Goal: Transaction & Acquisition: Purchase product/service

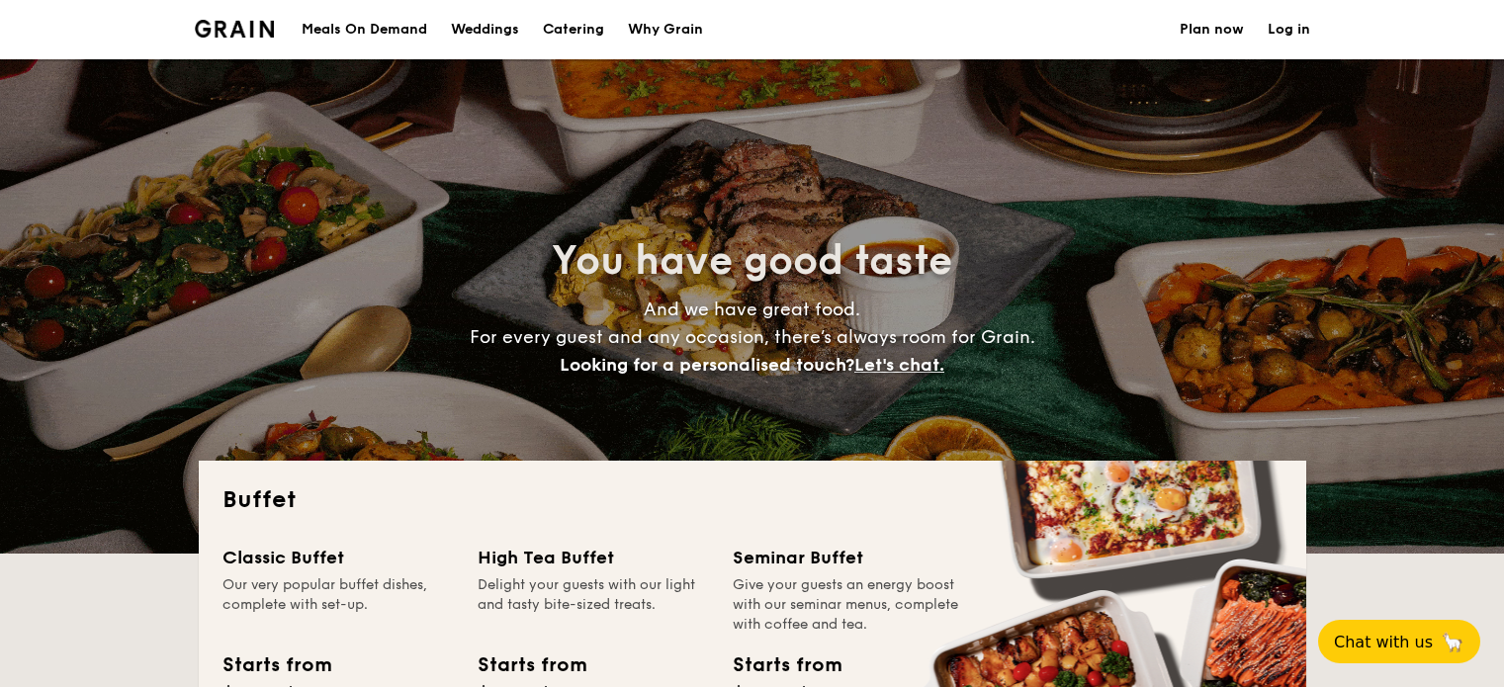
select select
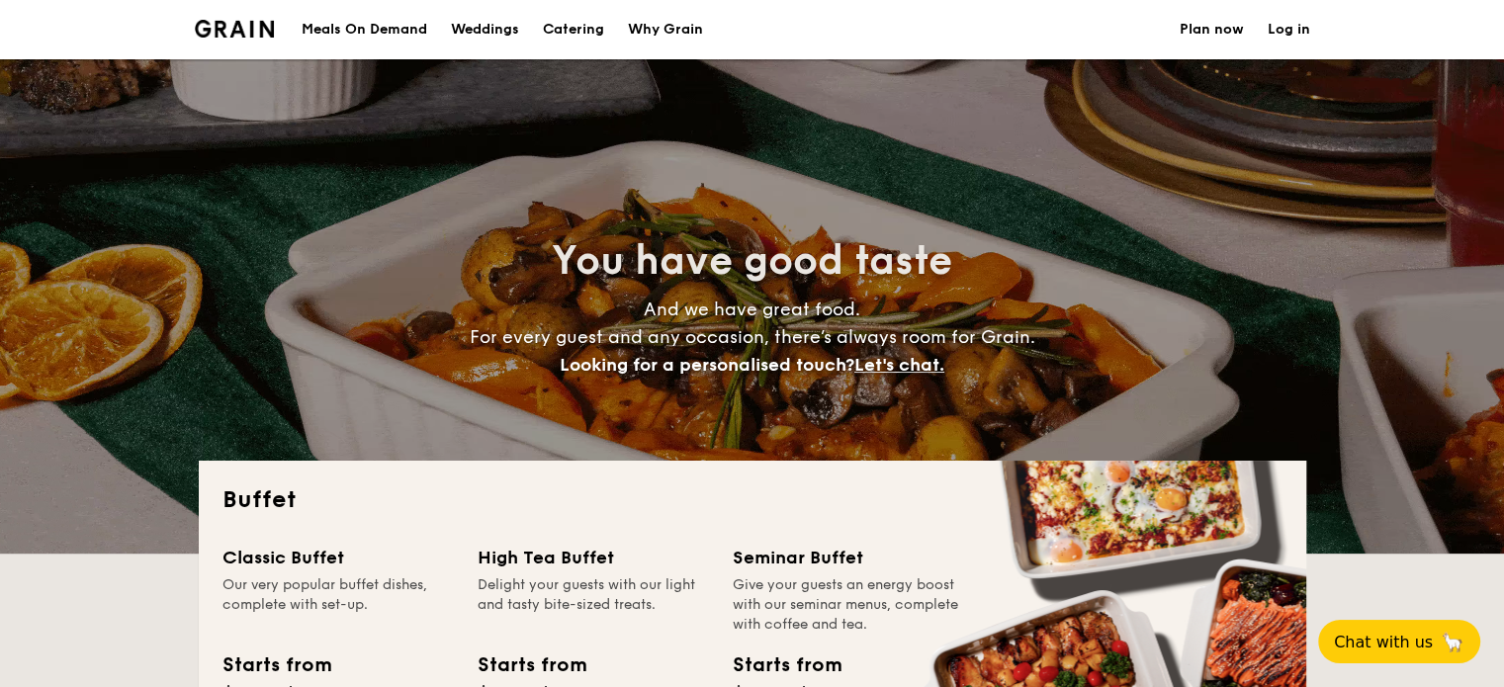
click at [569, 22] on h1 "Catering" at bounding box center [573, 29] width 61 height 59
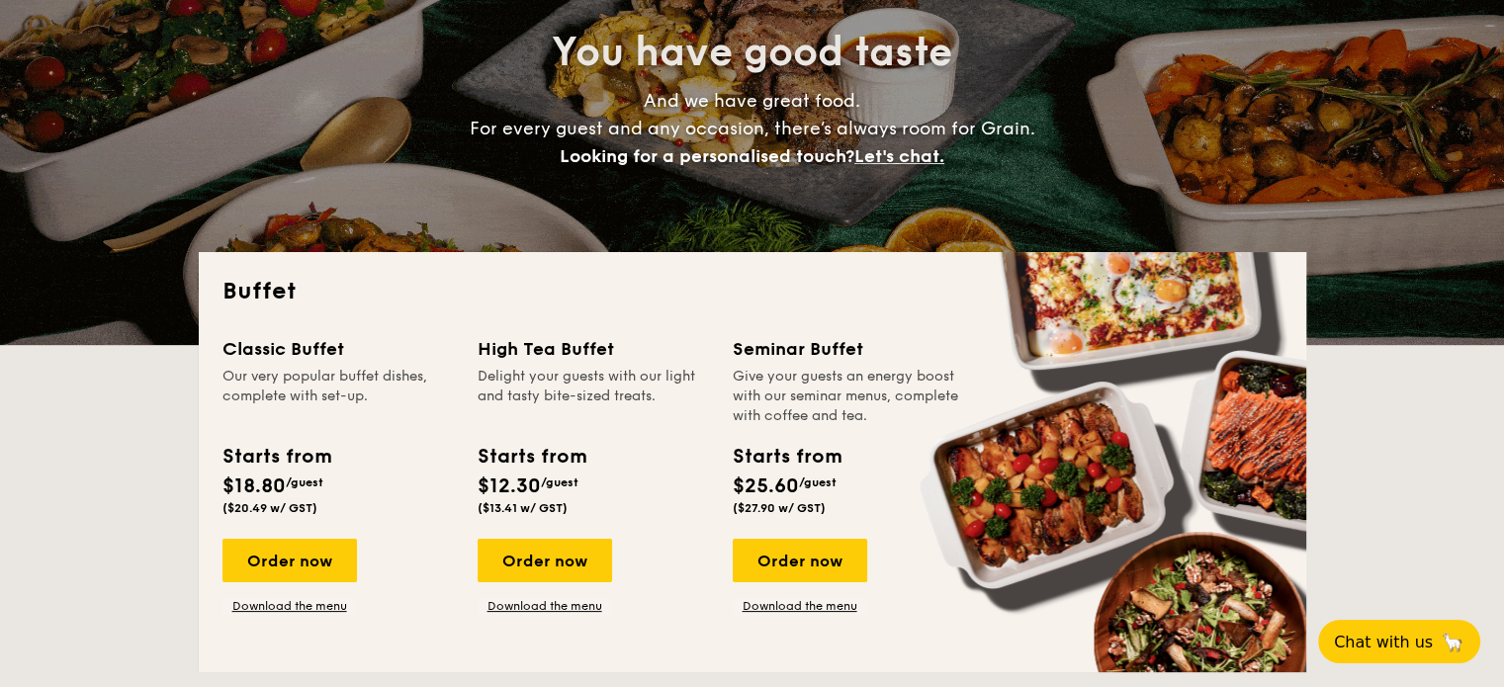
scroll to position [263, 0]
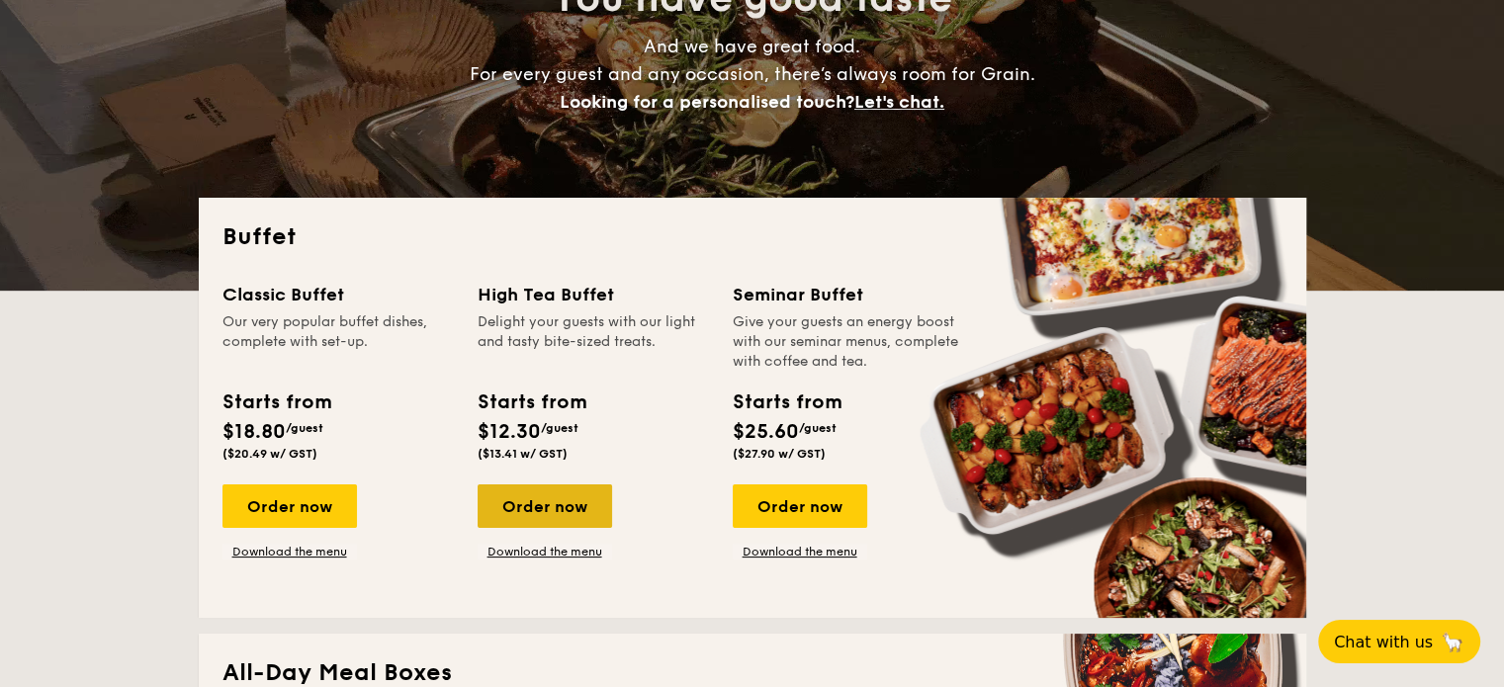
click at [568, 510] on div "Order now" at bounding box center [544, 505] width 134 height 43
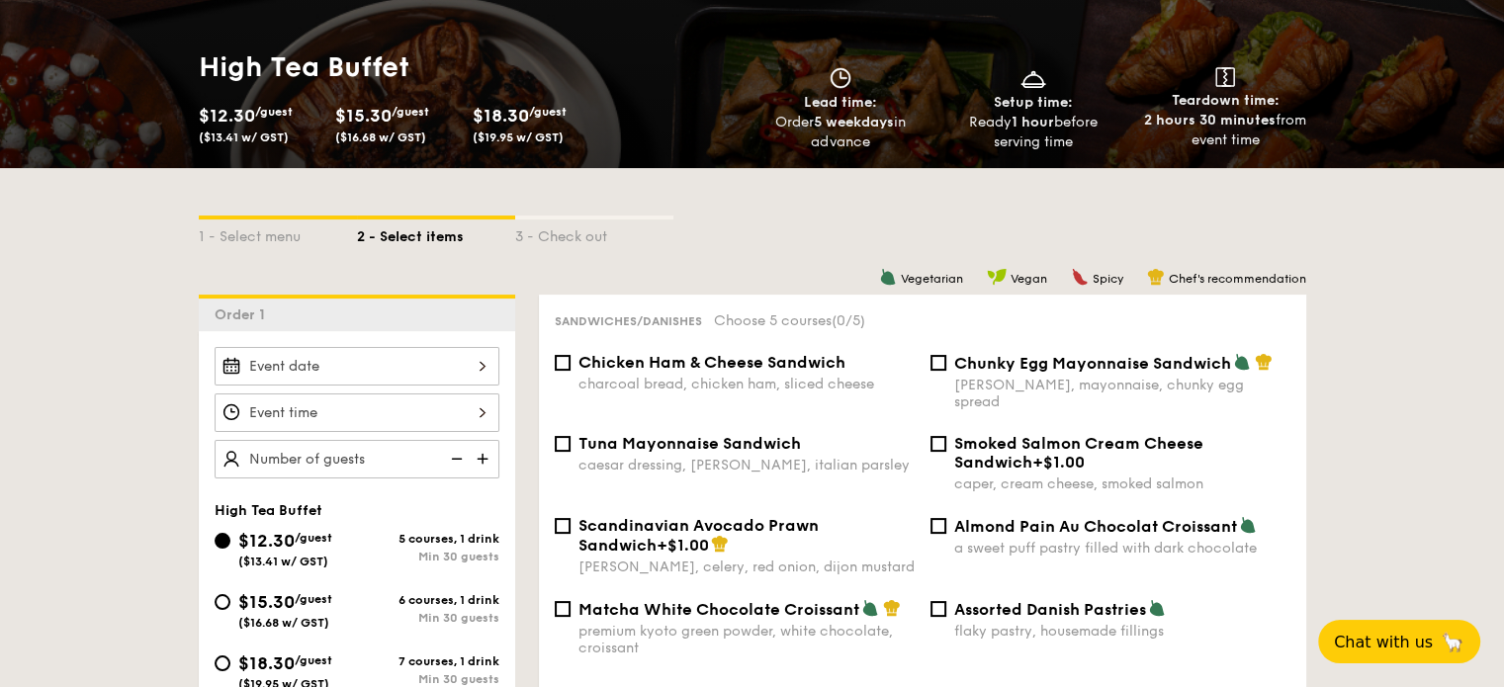
select select
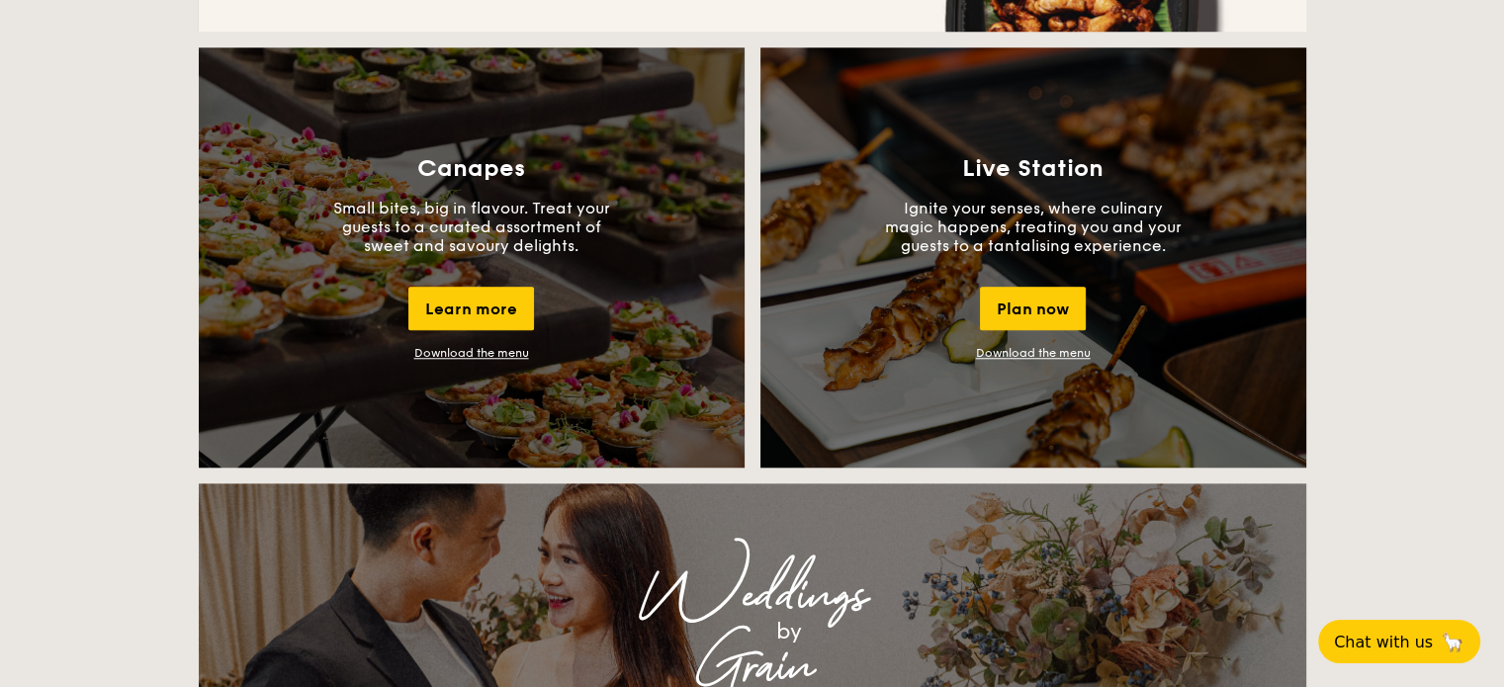
scroll to position [1712, 0]
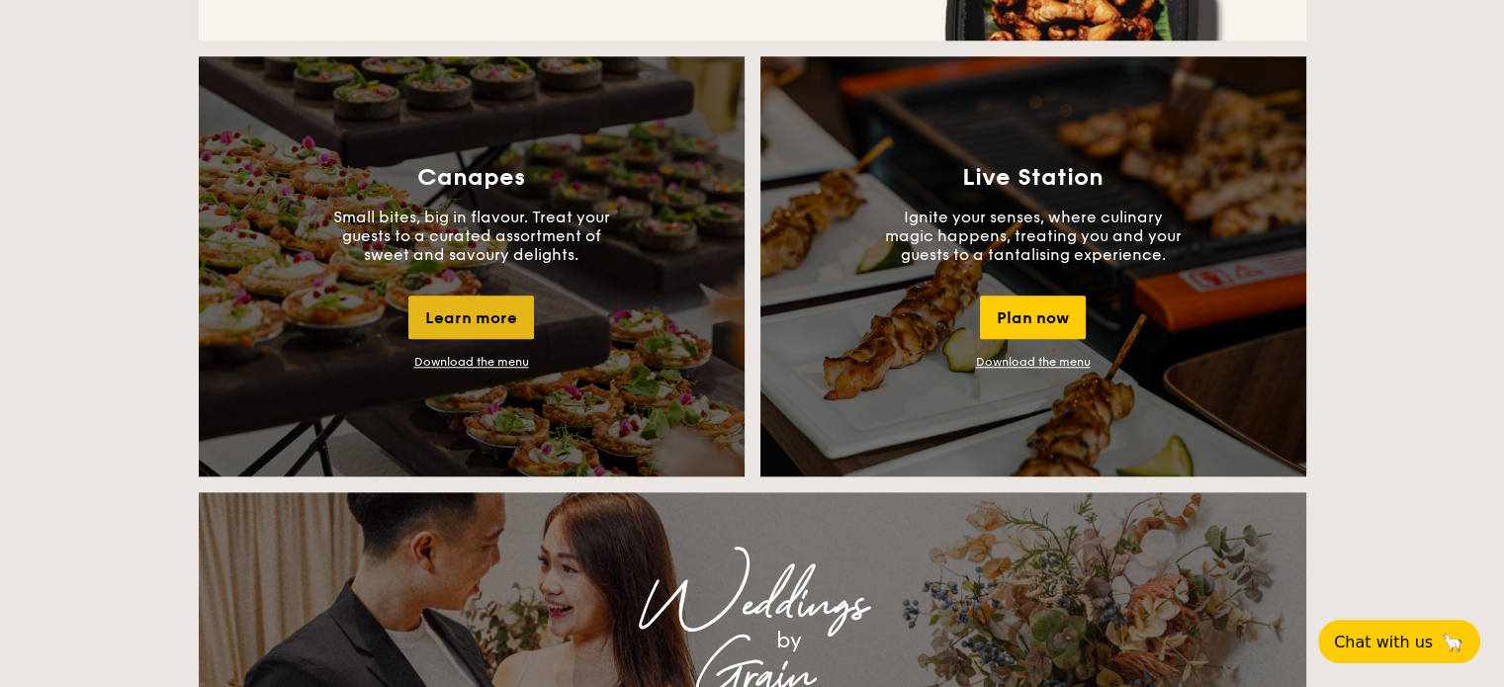
click at [452, 314] on div "Learn more" at bounding box center [471, 317] width 126 height 43
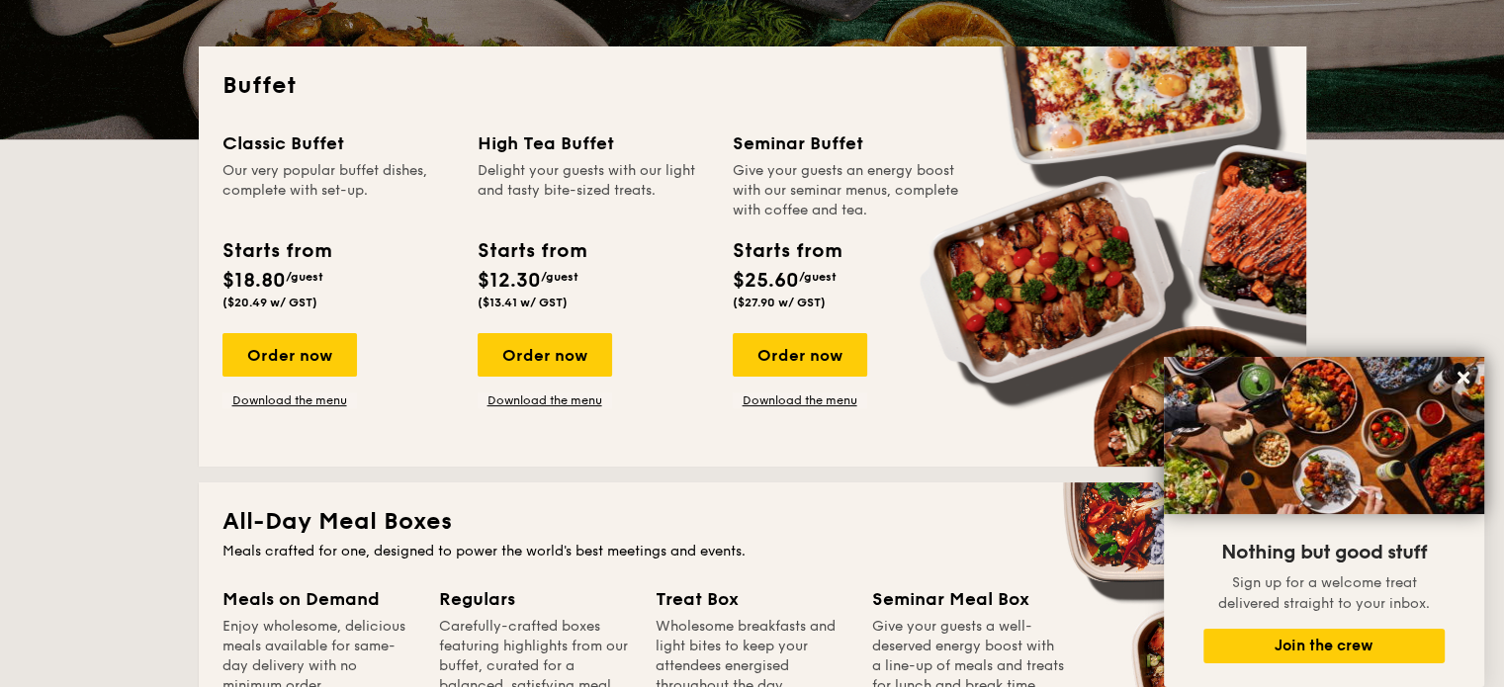
scroll to position [0, 0]
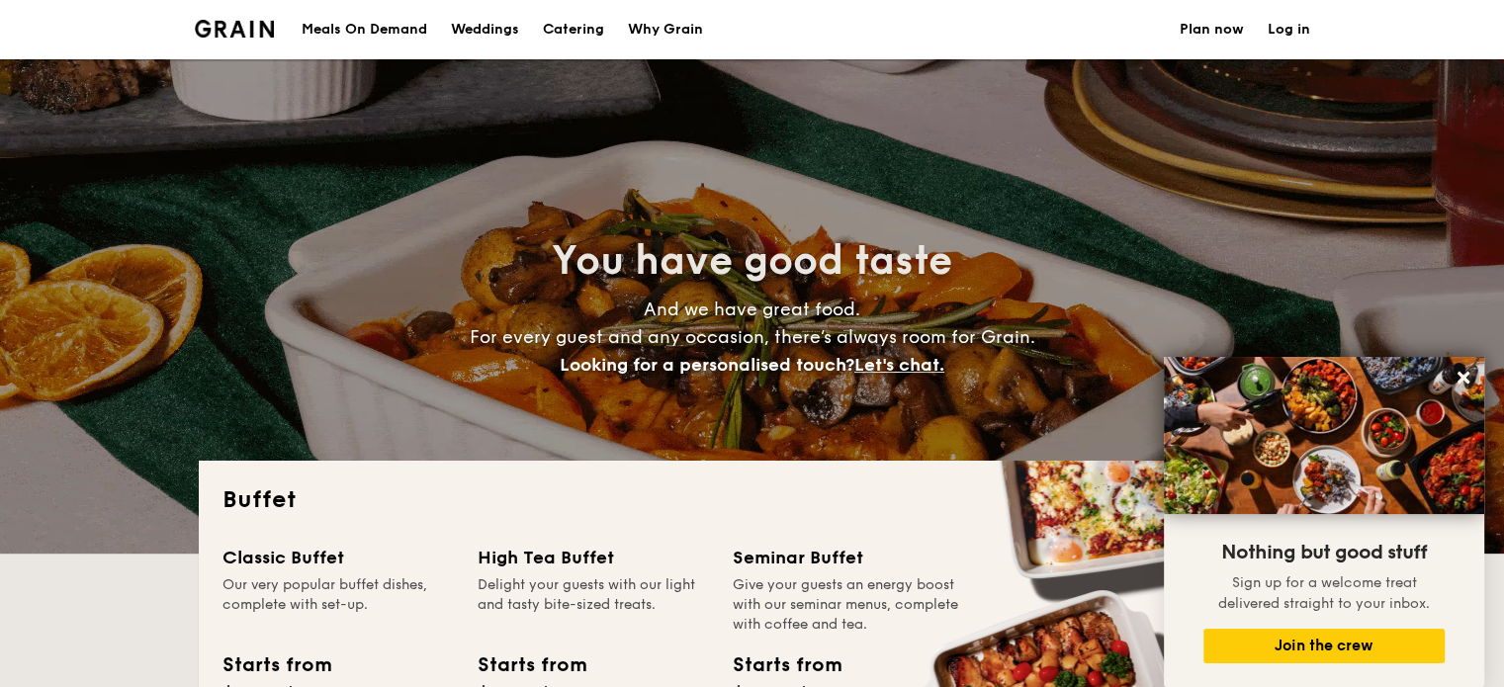
click at [582, 24] on h1 "Catering" at bounding box center [573, 29] width 61 height 59
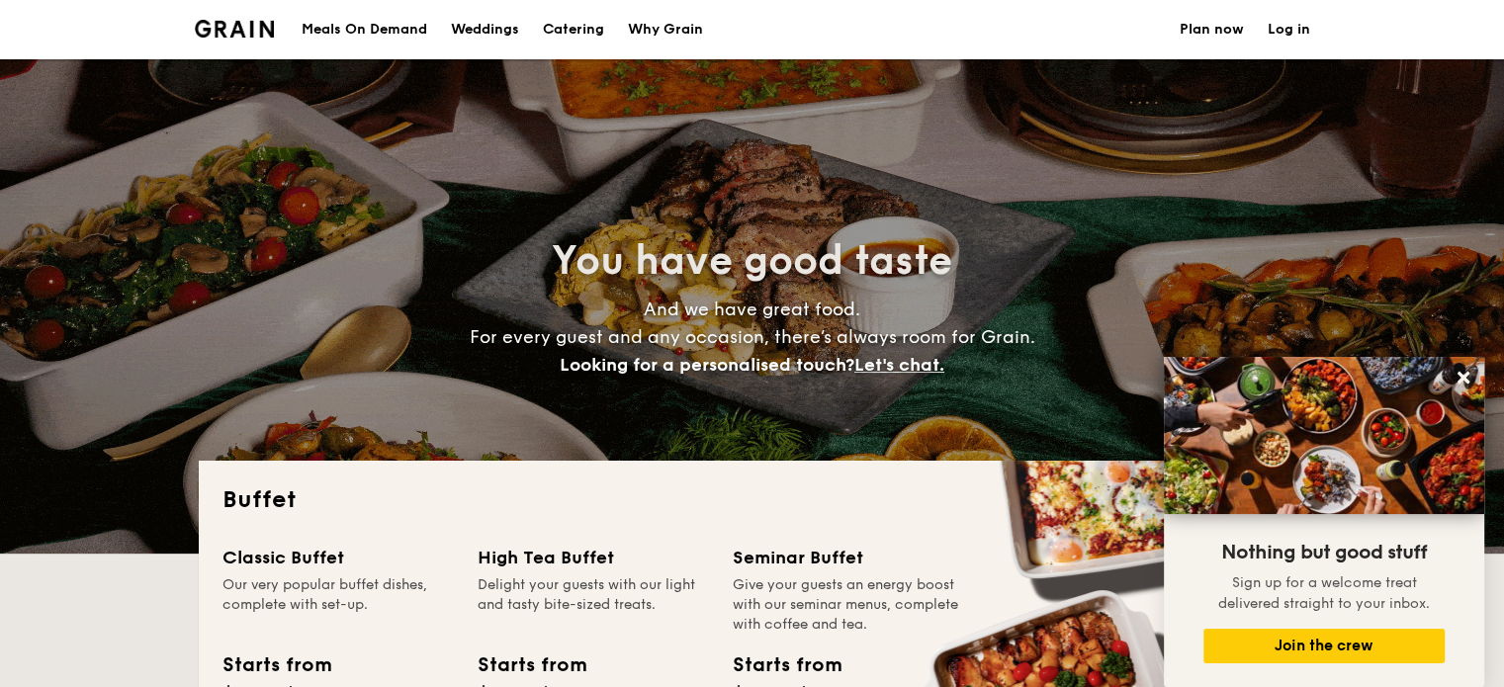
click at [571, 562] on div "High Tea Buffet" at bounding box center [592, 558] width 231 height 28
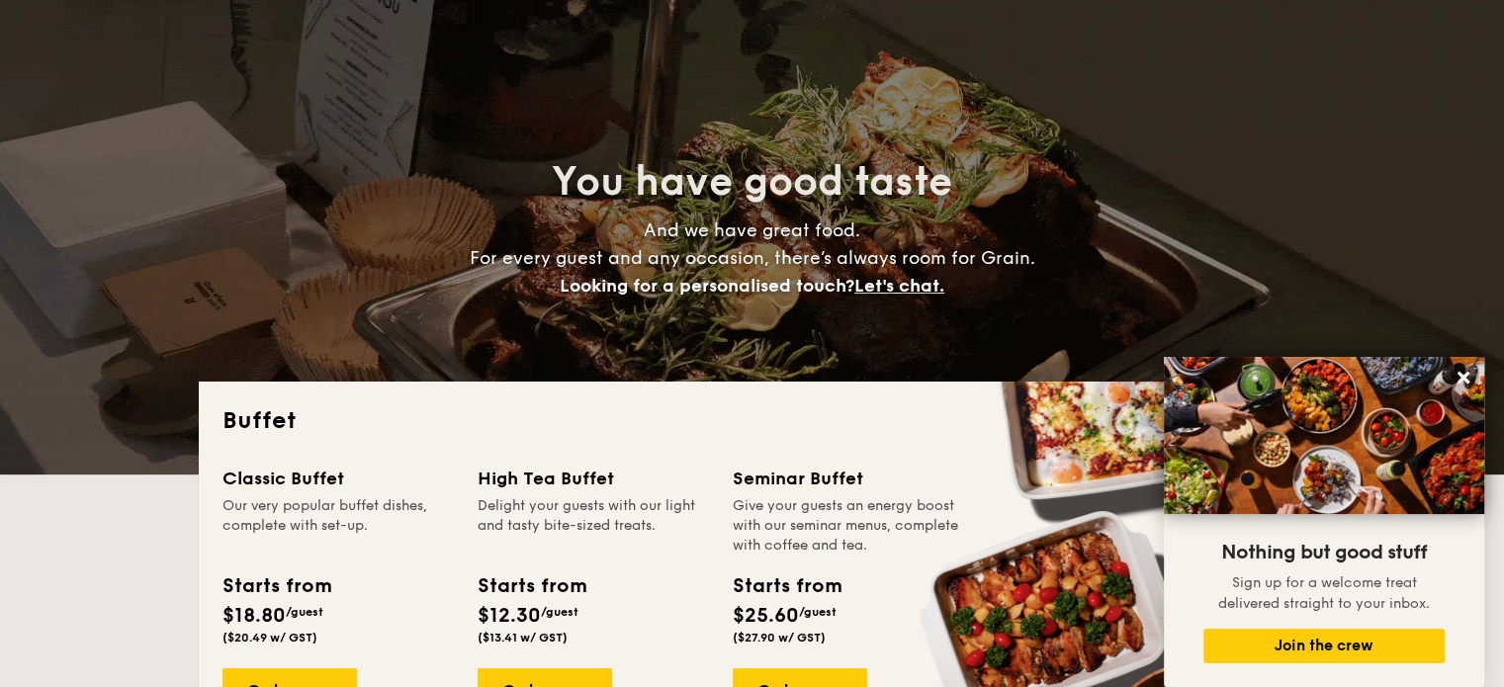
scroll to position [131, 0]
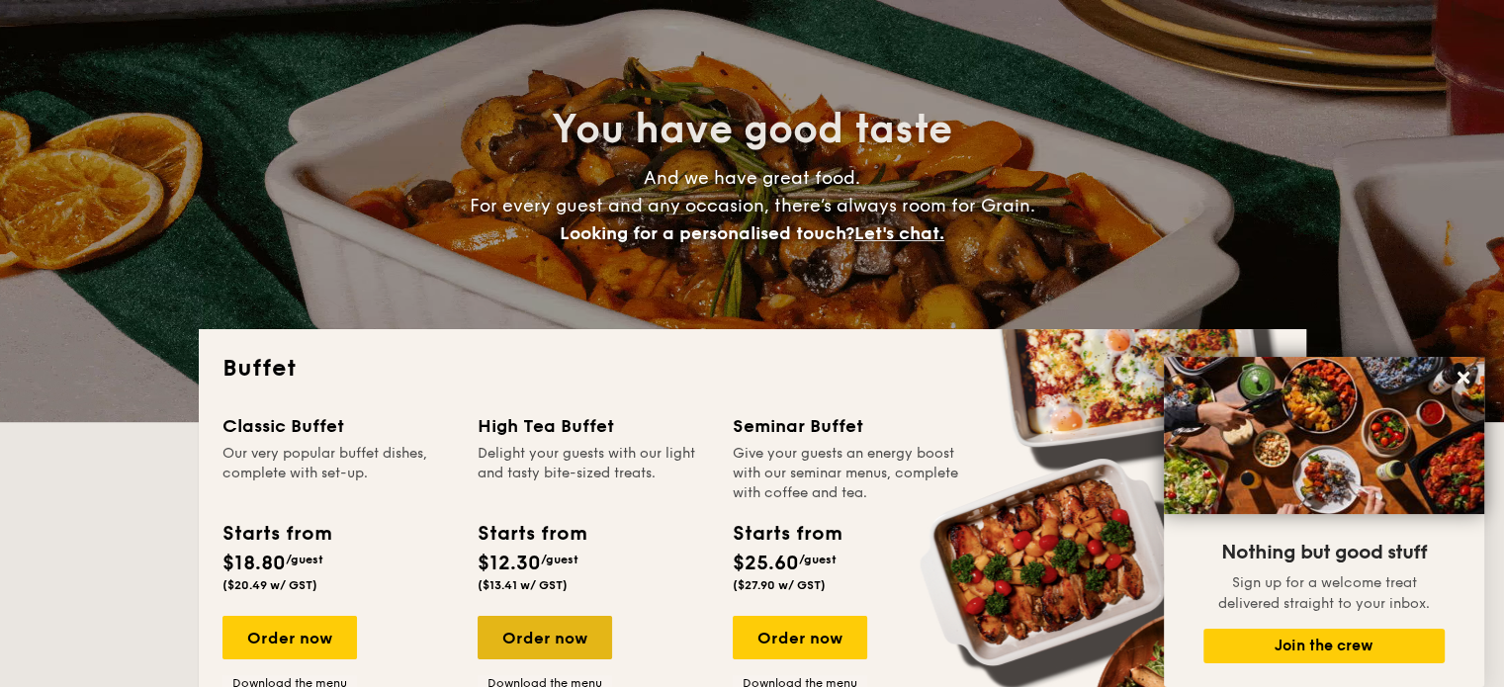
click at [566, 628] on div "Order now" at bounding box center [544, 637] width 134 height 43
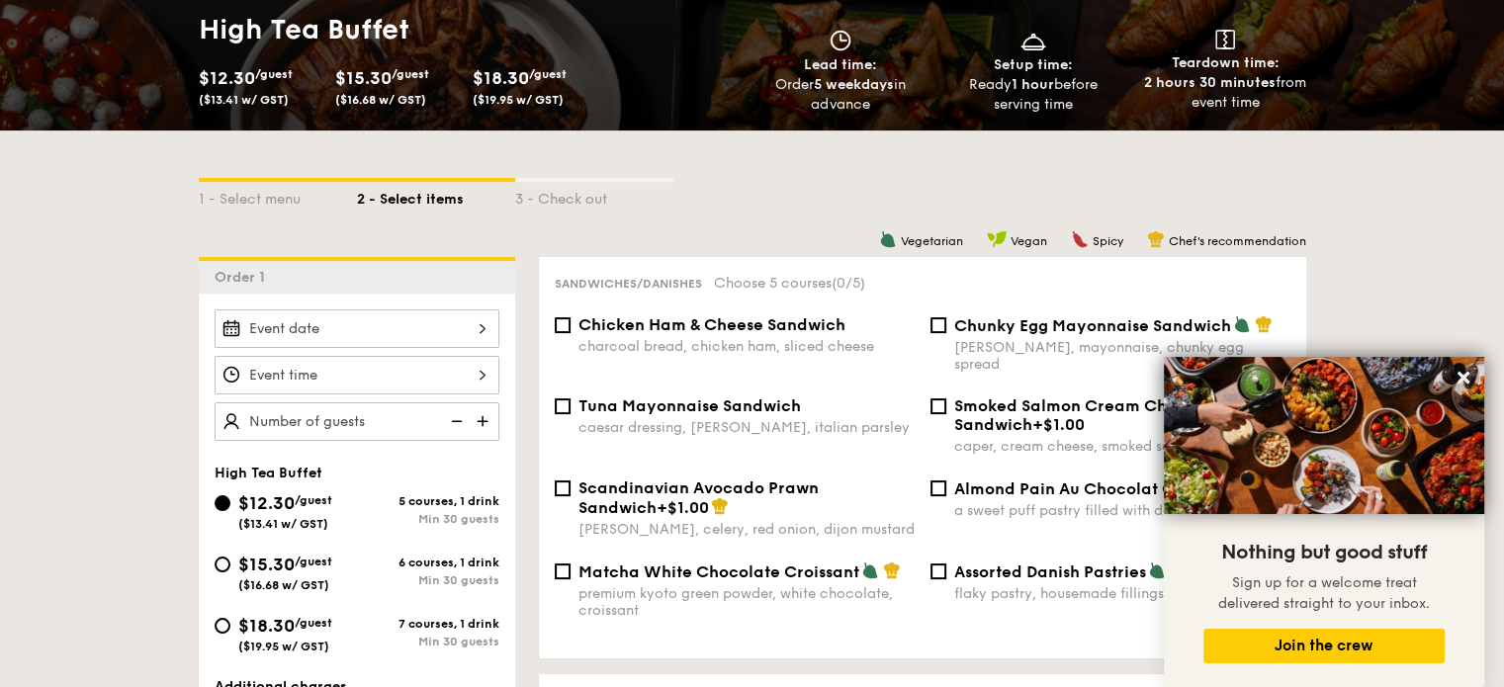
scroll to position [263, 0]
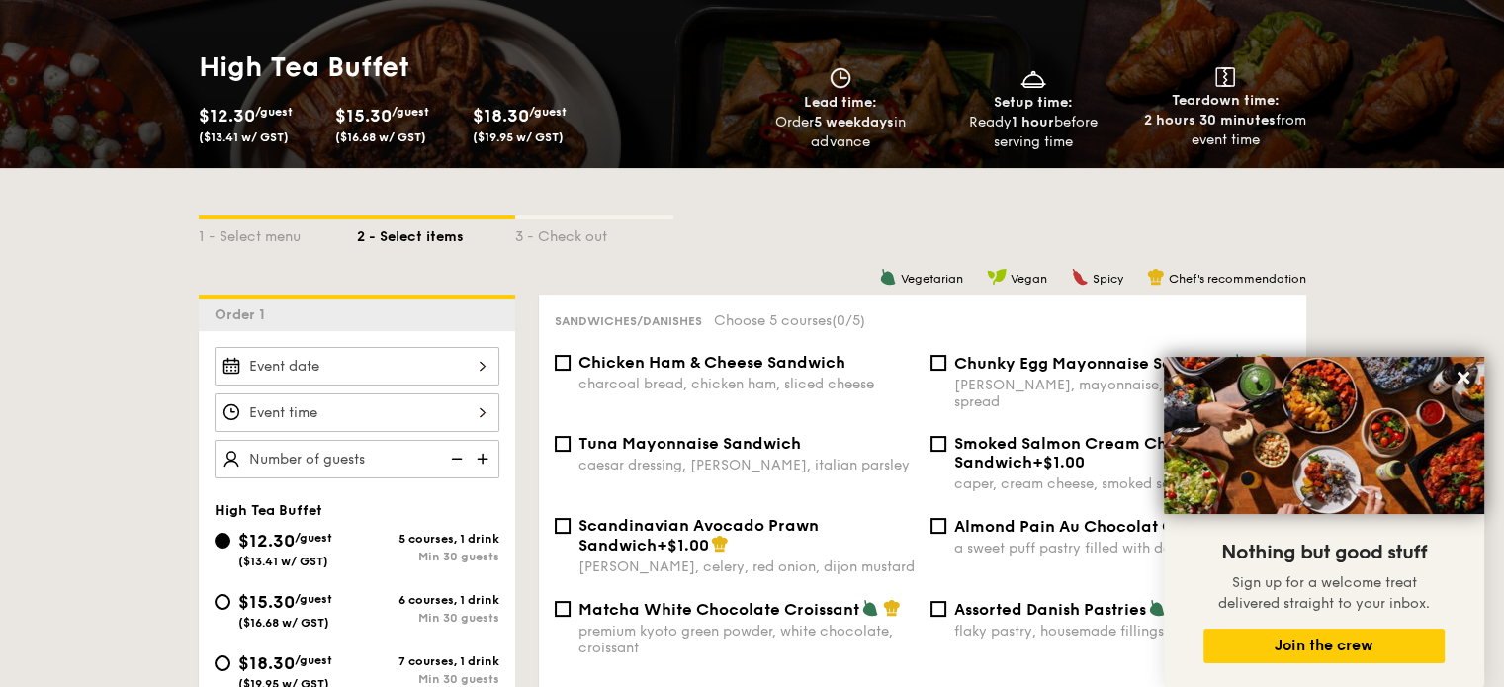
drag, startPoint x: 502, startPoint y: 553, endPoint x: 237, endPoint y: 537, distance: 265.4
click at [237, 537] on div "$12.30 /guest ($13.41 w/ GST) 5 courses, 1 drink Min 30 guests" at bounding box center [357, 553] width 301 height 53
copy label "$12.30 /guest ($13.41 w/ GST) 5 courses, 1 drink Min 30 guests"
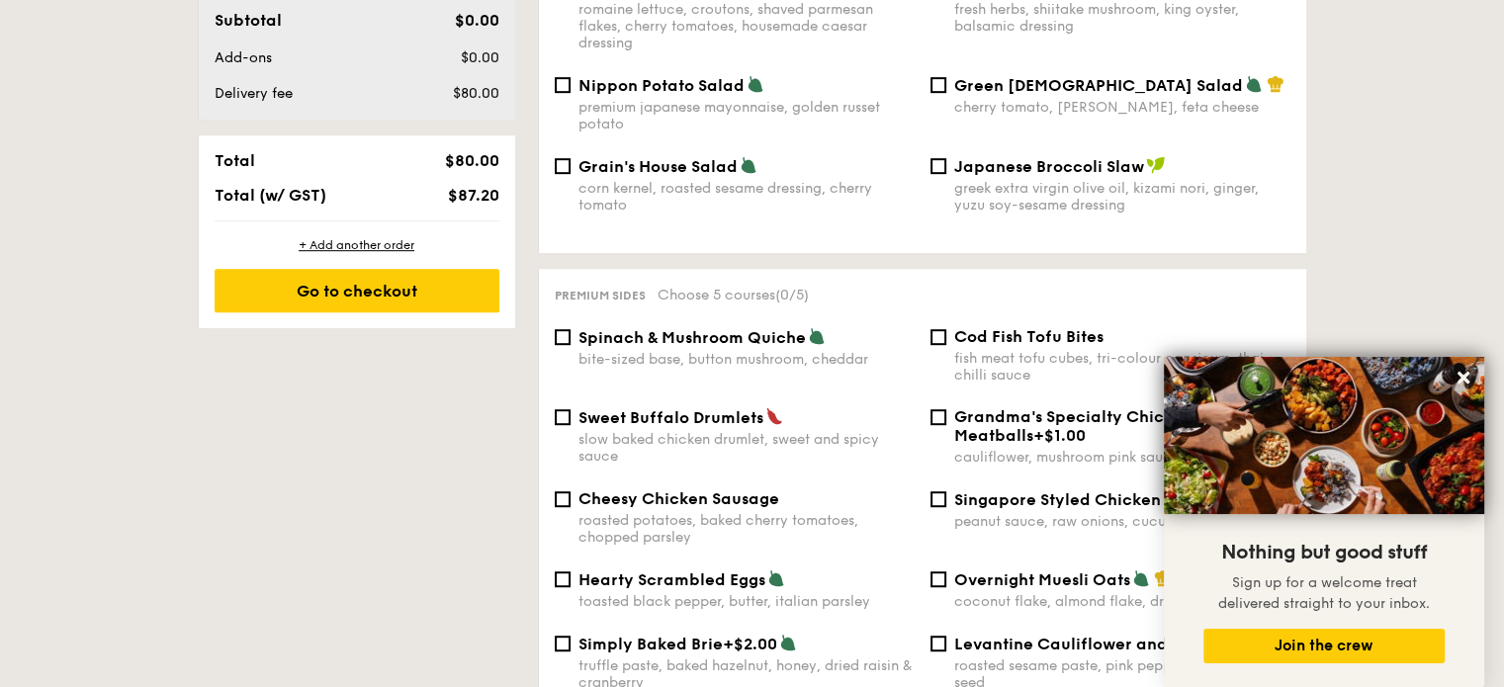
scroll to position [1054, 0]
